Goal: Navigation & Orientation: Find specific page/section

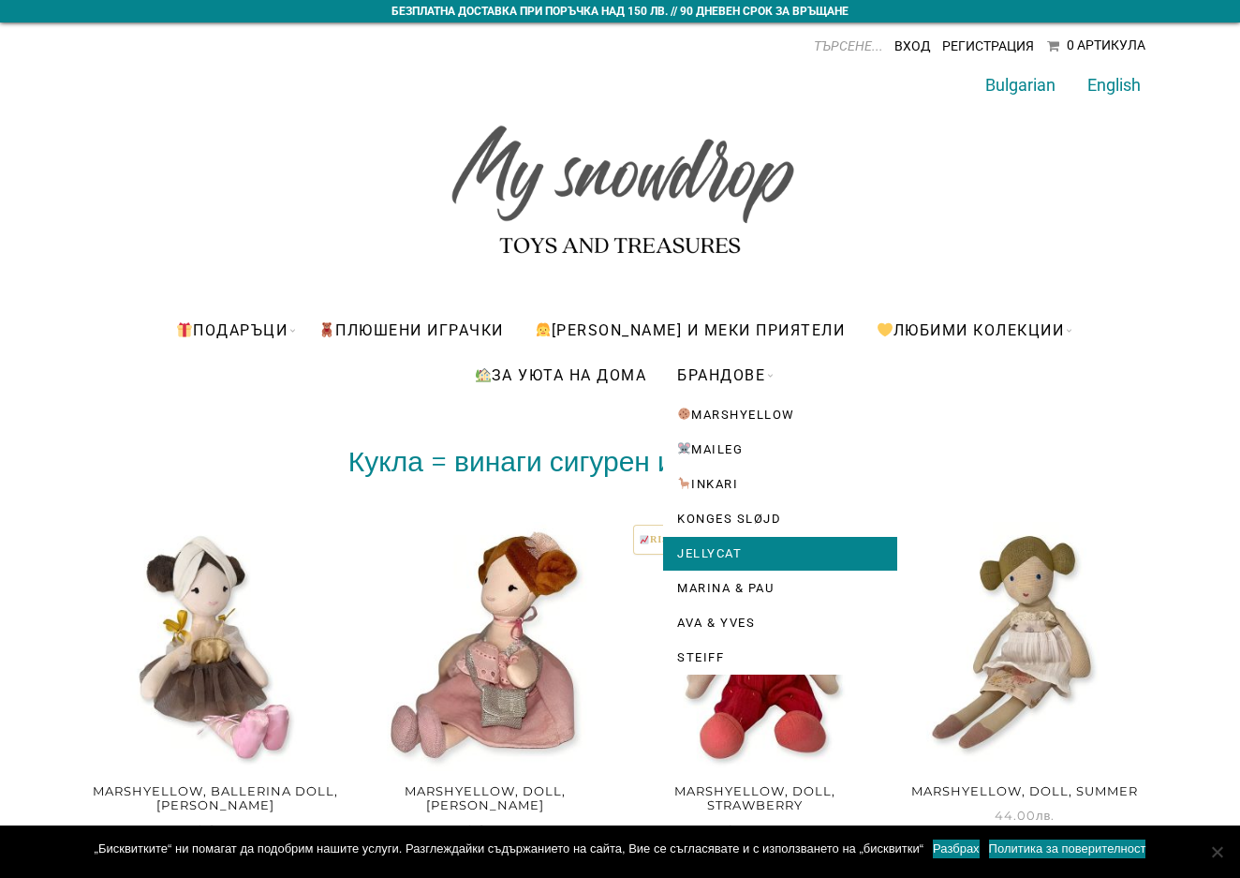
click at [709, 547] on link "Jellycat" at bounding box center [780, 554] width 234 height 34
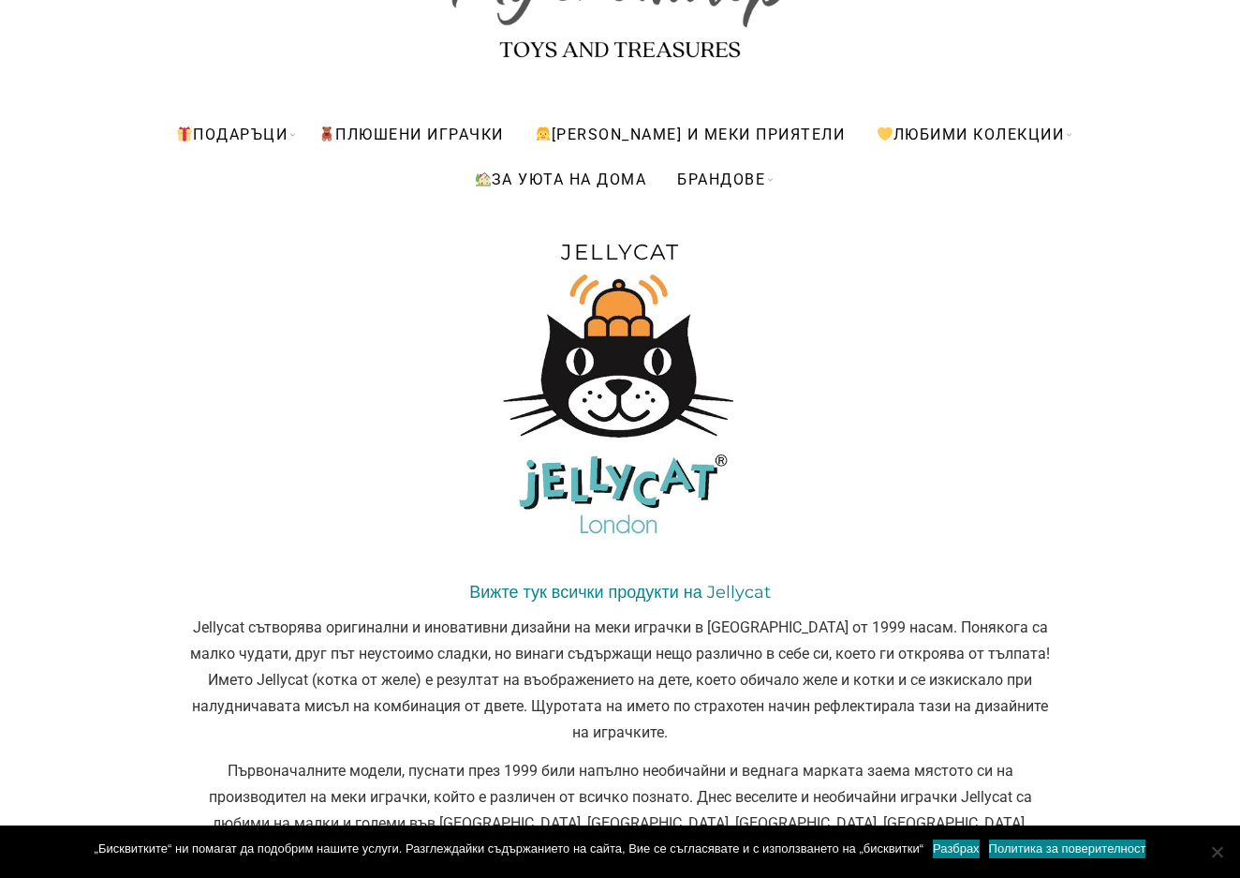
scroll to position [237, 0]
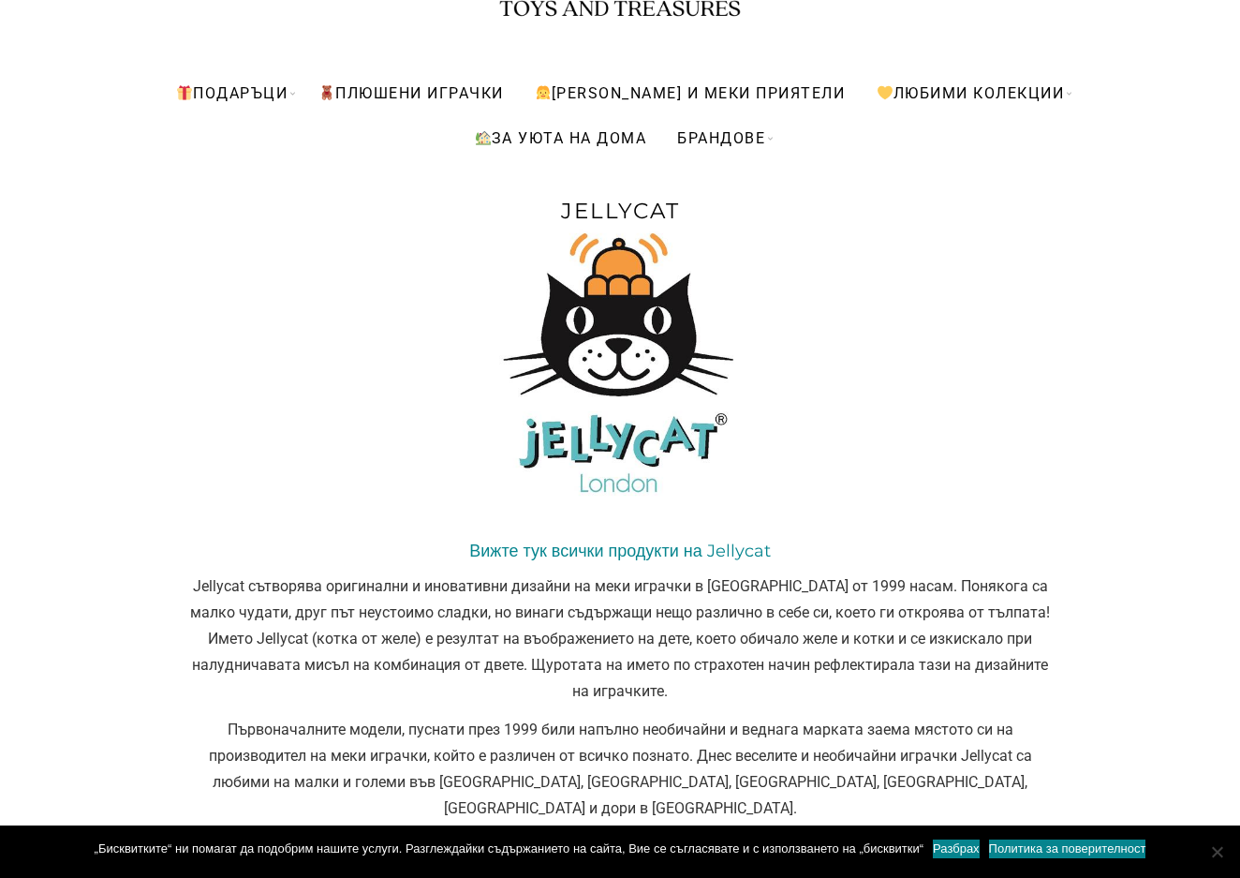
click at [980, 846] on link "Разбрах" at bounding box center [956, 848] width 47 height 19
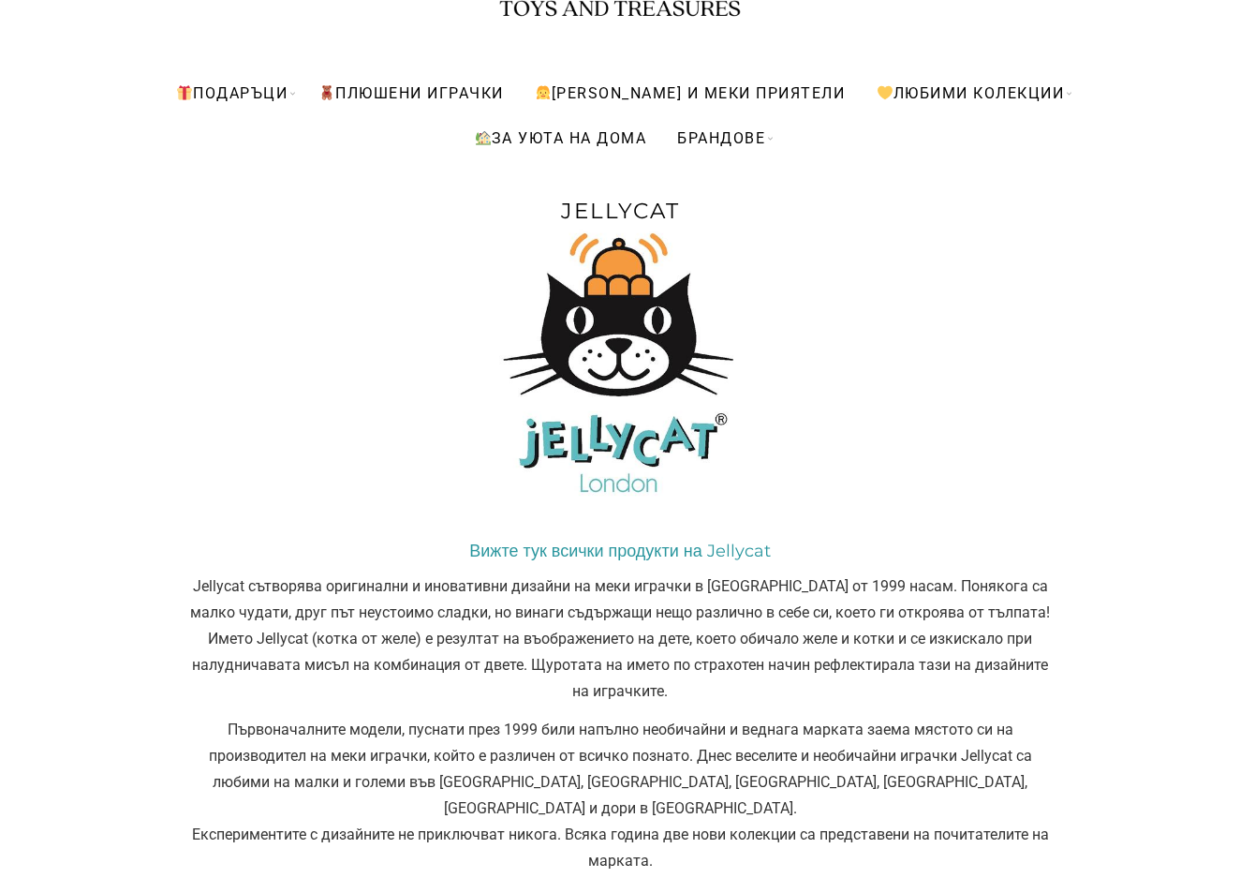
click at [648, 545] on link "Вижте тук всички продукти на Jellycat" at bounding box center [619, 551] width 301 height 21
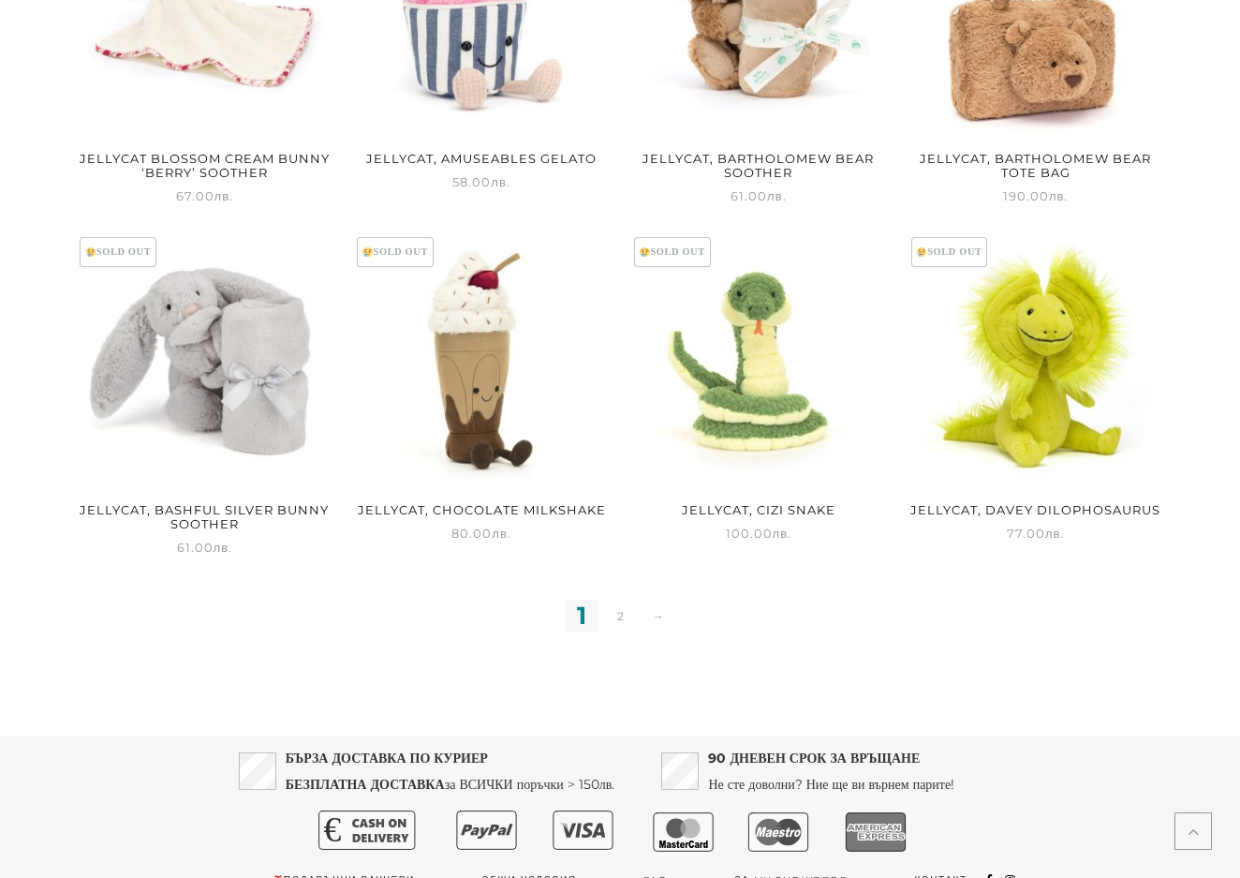
scroll to position [1708, 0]
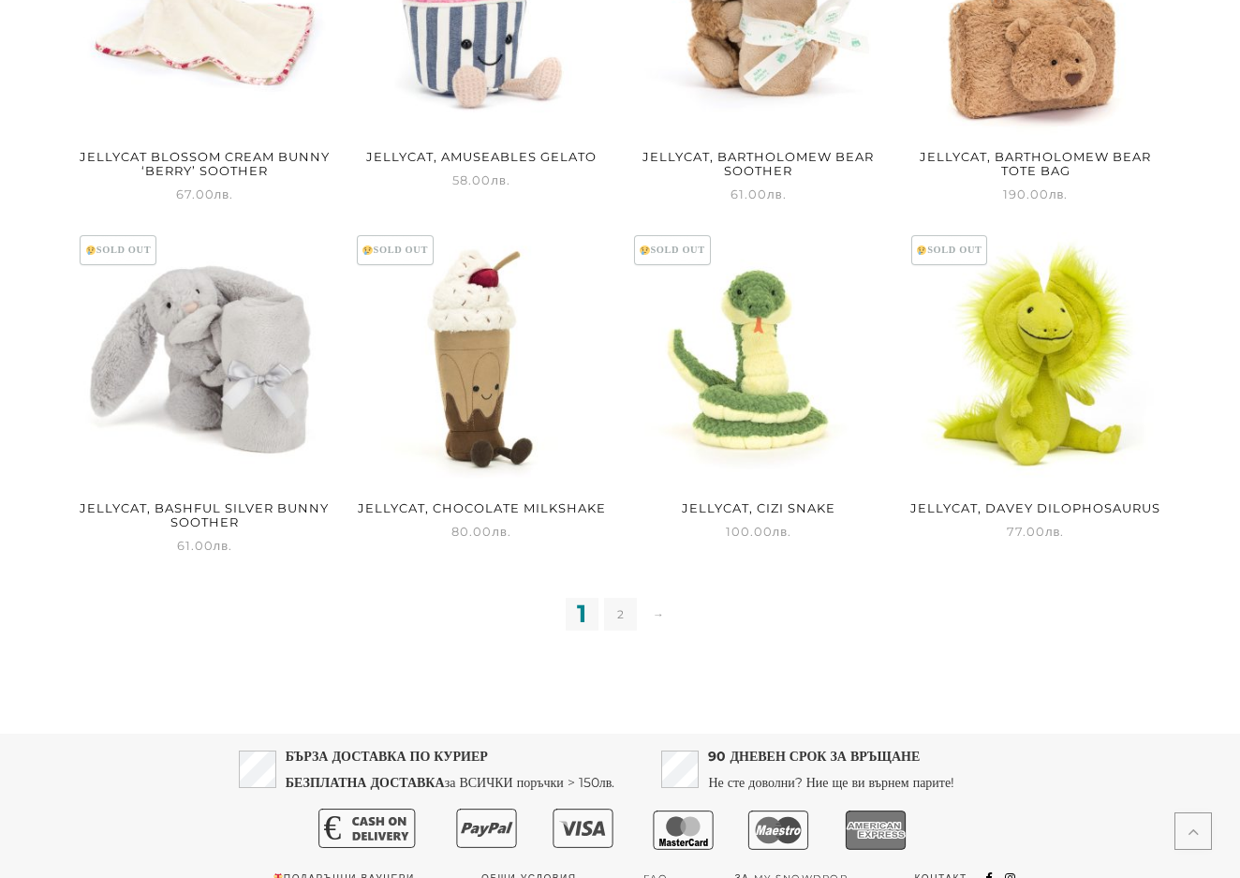
click at [619, 612] on link "2" at bounding box center [620, 614] width 33 height 33
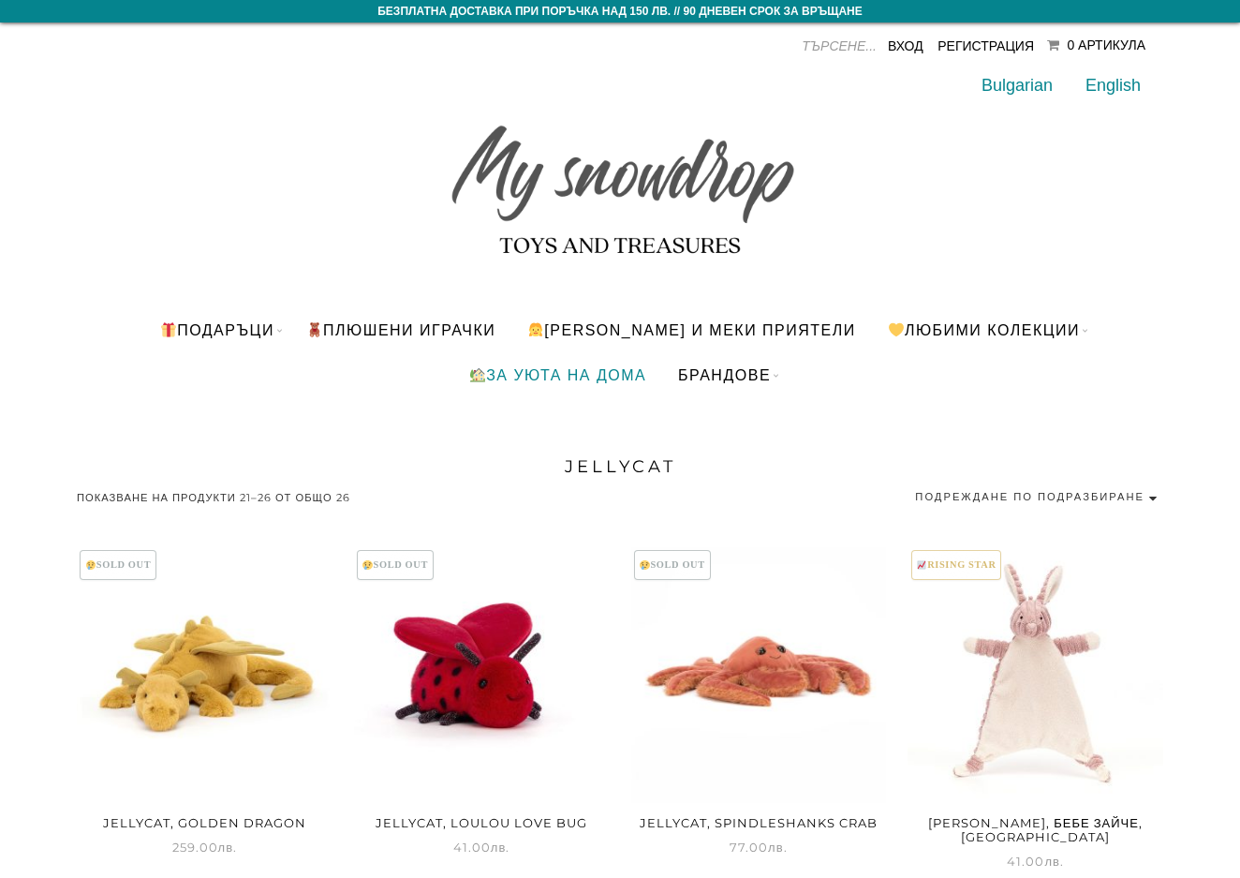
click at [548, 377] on link "За уюта на дома" at bounding box center [557, 374] width 205 height 45
